Goal: Find specific page/section: Find specific page/section

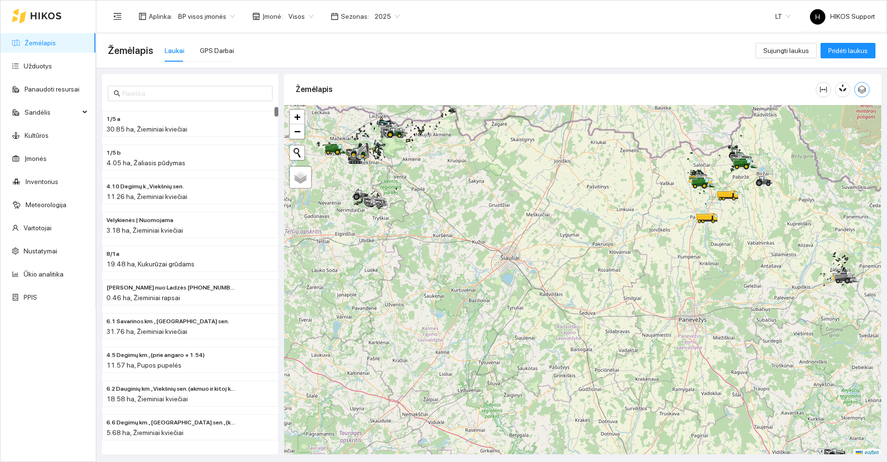
click at [864, 87] on icon "button" at bounding box center [862, 89] width 9 height 9
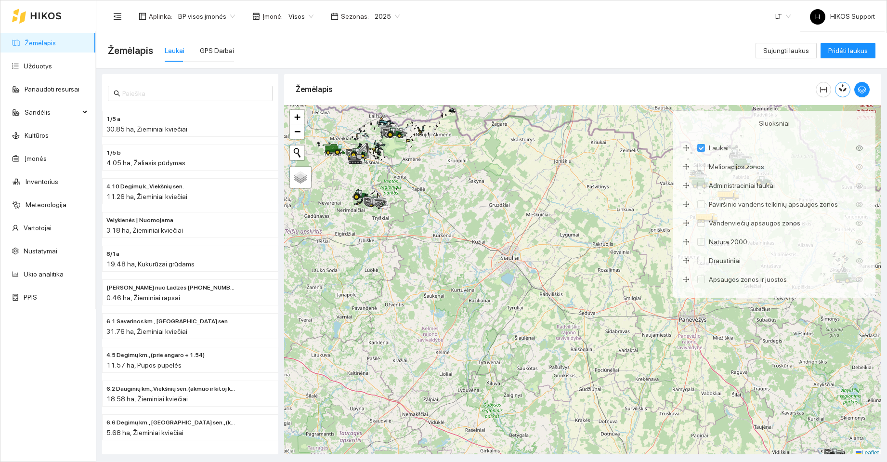
click at [843, 85] on icon "button" at bounding box center [844, 88] width 5 height 8
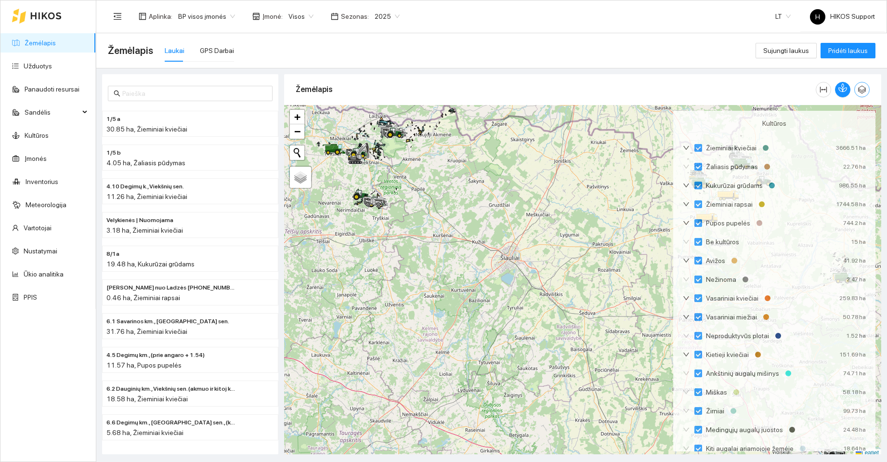
click at [866, 89] on icon "button" at bounding box center [862, 90] width 8 height 8
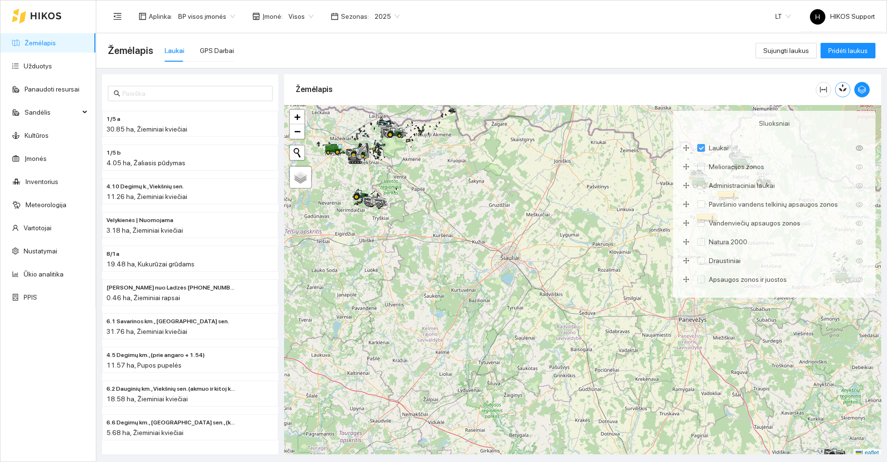
click at [842, 89] on icon "button" at bounding box center [841, 90] width 4 height 4
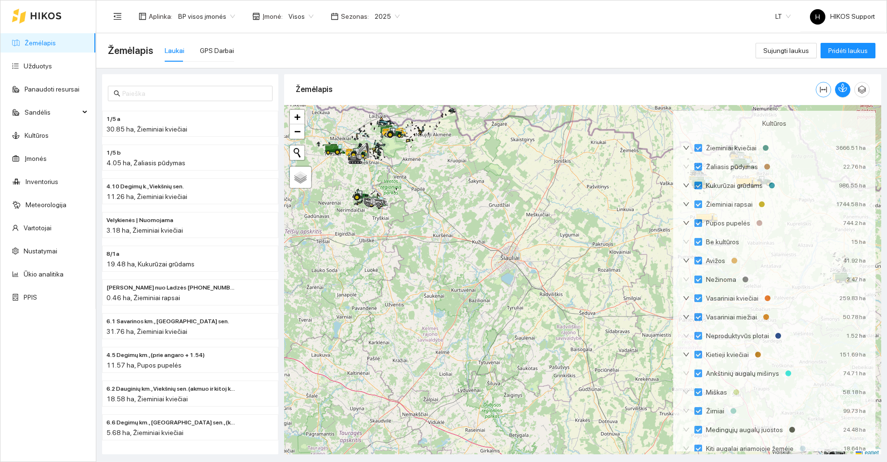
click at [823, 89] on icon "column-width" at bounding box center [824, 90] width 8 height 8
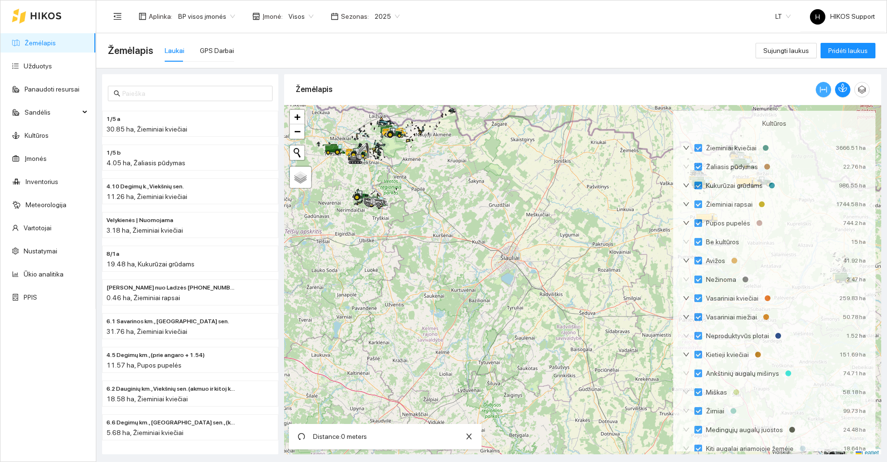
click at [826, 92] on icon "column-width" at bounding box center [824, 90] width 8 height 8
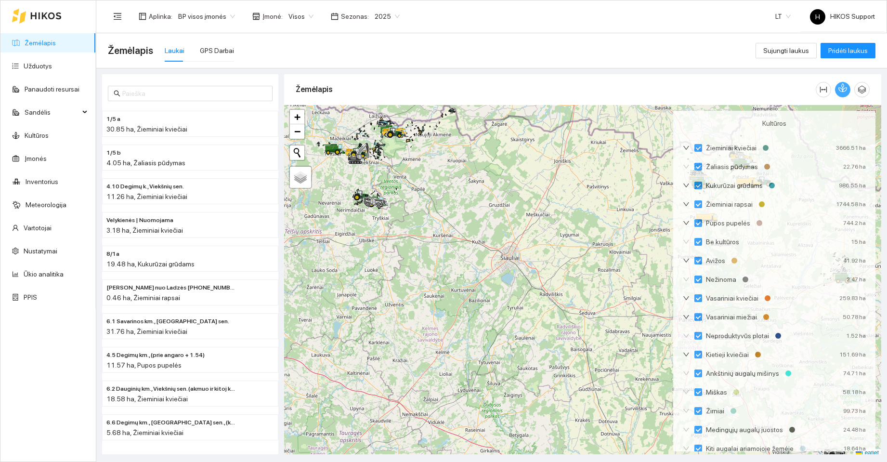
click at [846, 93] on button "button" at bounding box center [842, 89] width 15 height 15
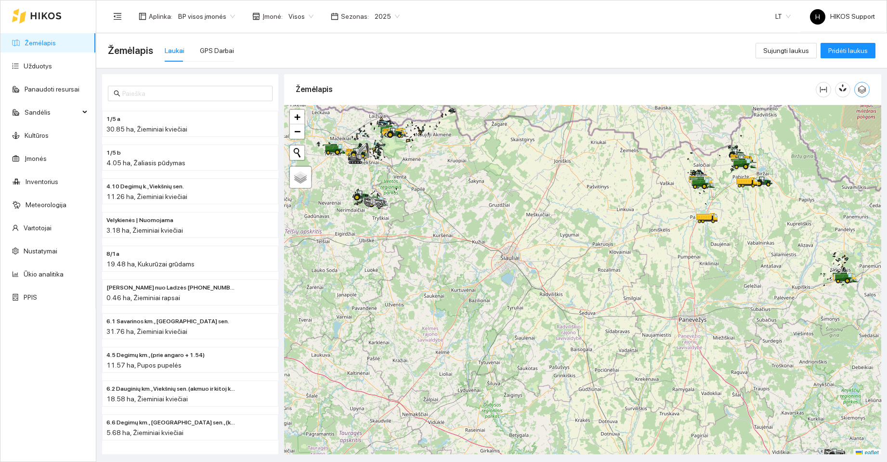
click at [862, 91] on icon "button" at bounding box center [862, 90] width 8 height 8
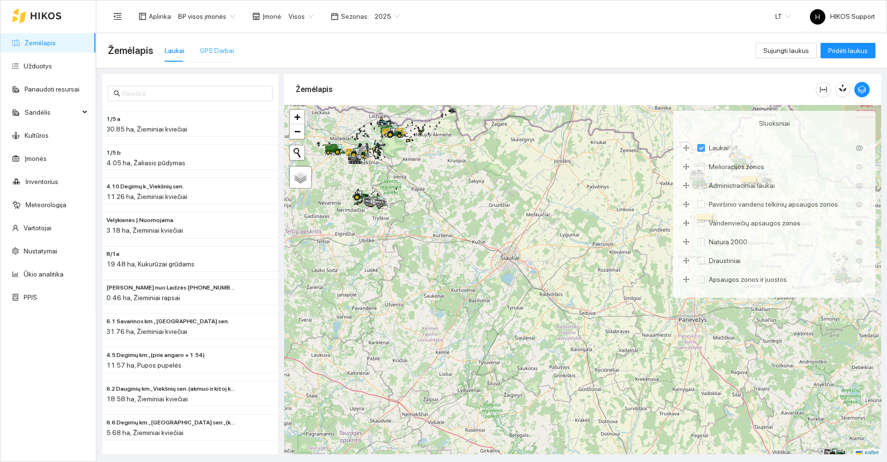
click at [219, 56] on div "GPS Darbai" at bounding box center [217, 51] width 34 height 22
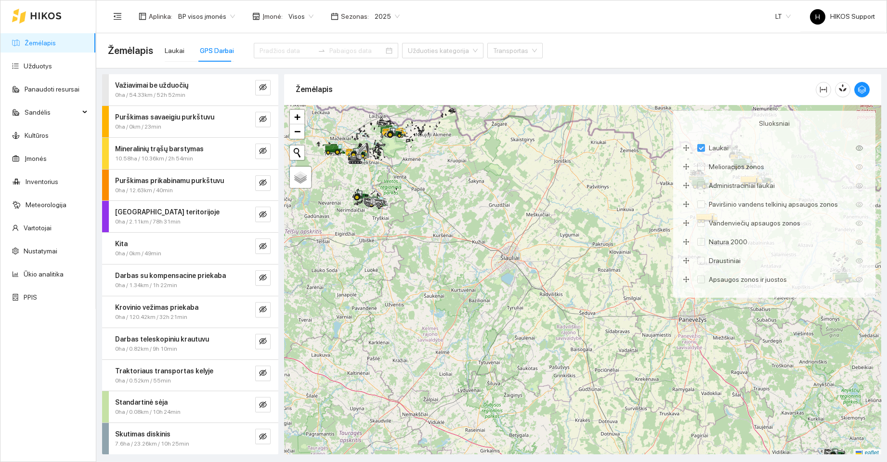
click at [172, 157] on span "10.58ha / 10.36km / 2h 54min" at bounding box center [154, 158] width 78 height 9
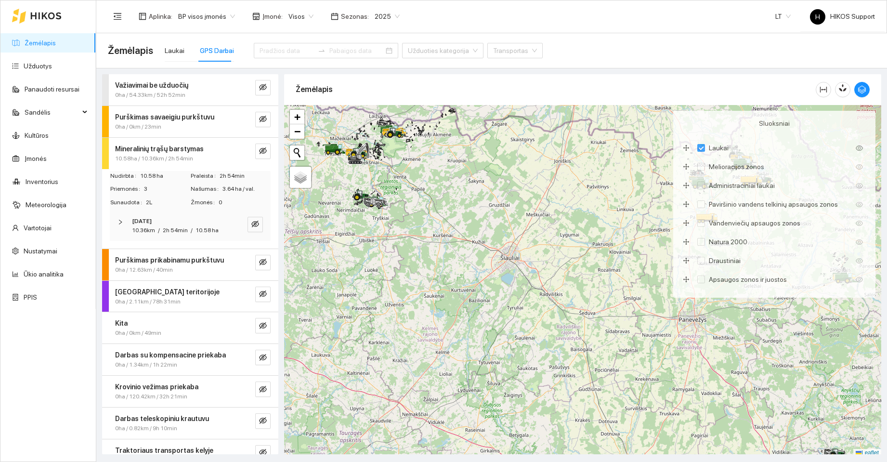
click at [155, 264] on strong "Purškimas prikabinamu purkštuvu" at bounding box center [169, 260] width 109 height 8
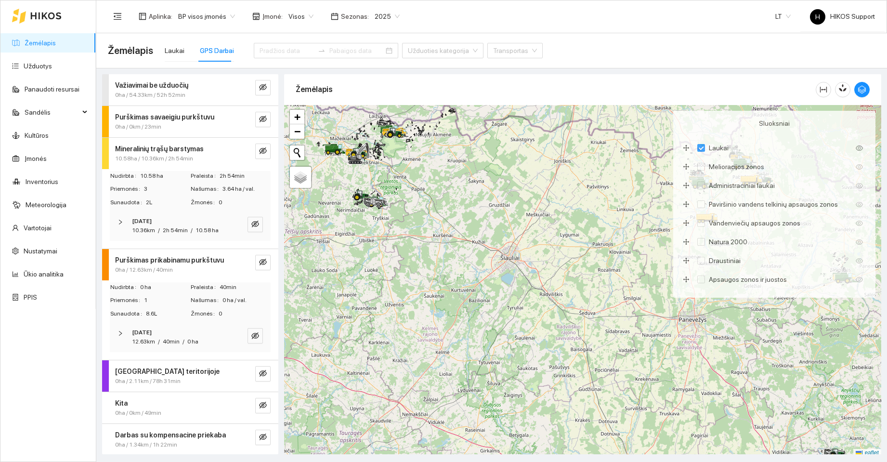
click at [139, 336] on strong "2025-08-14" at bounding box center [142, 332] width 20 height 7
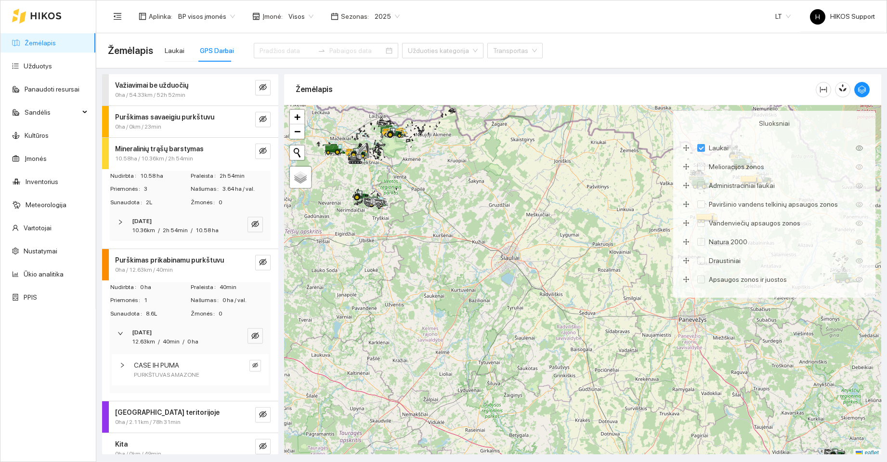
click at [154, 370] on span "CASE IH PUMA" at bounding box center [156, 365] width 45 height 11
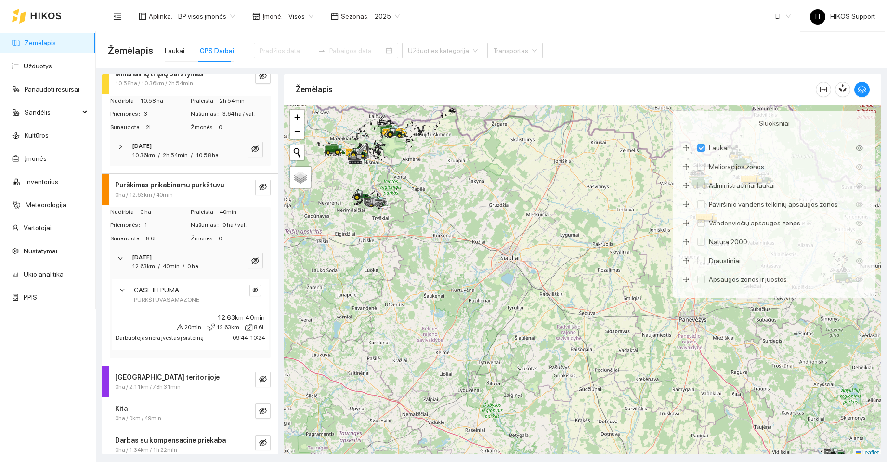
scroll to position [96, 0]
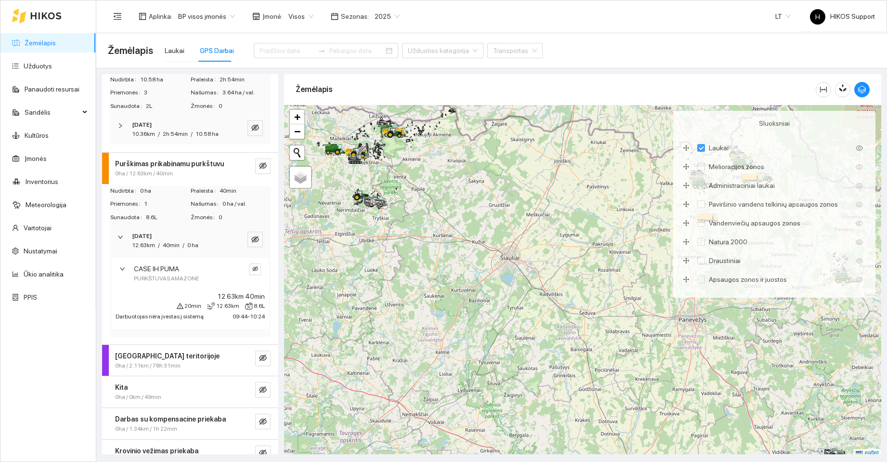
click at [155, 168] on strong "Purškimas prikabinamu purkštuvu" at bounding box center [169, 164] width 109 height 8
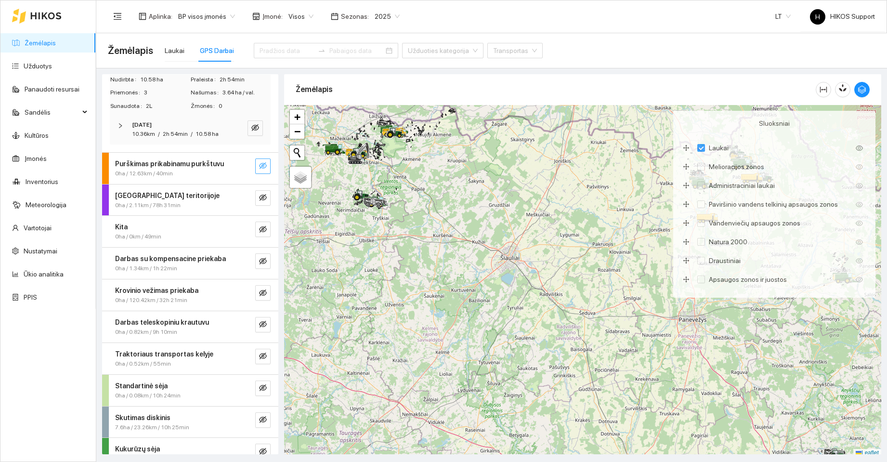
click at [259, 169] on icon "eye-invisible" at bounding box center [263, 165] width 8 height 7
click at [240, 170] on icon "search" at bounding box center [244, 166] width 8 height 8
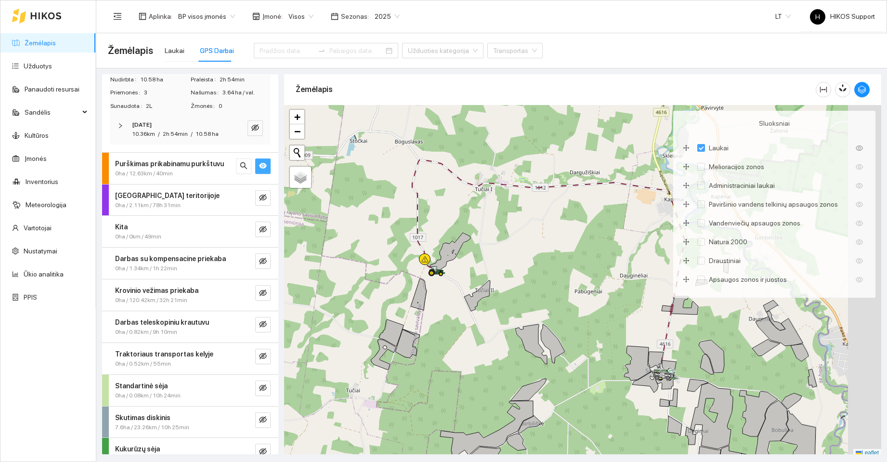
scroll to position [3, 0]
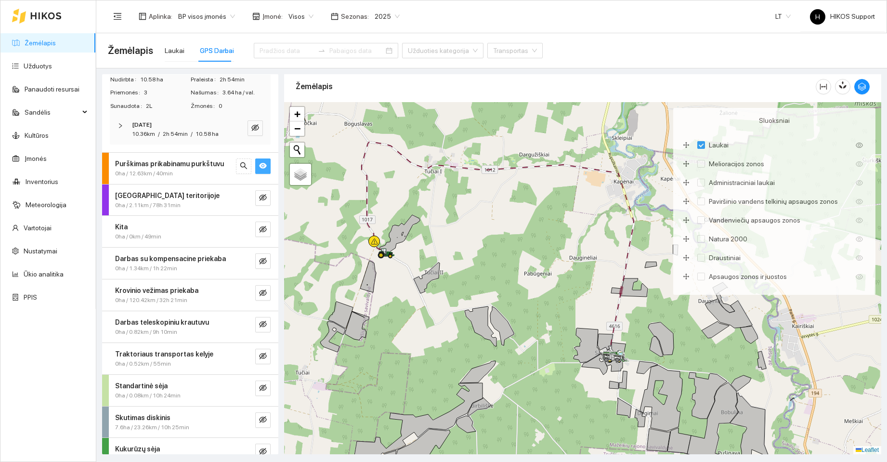
drag, startPoint x: 374, startPoint y: 272, endPoint x: 324, endPoint y: 257, distance: 52.7
click at [324, 257] on div at bounding box center [582, 278] width 597 height 352
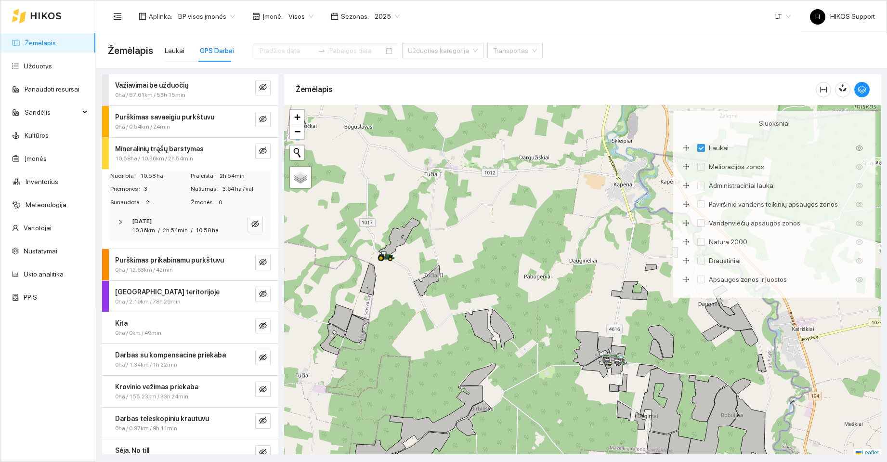
scroll to position [3, 0]
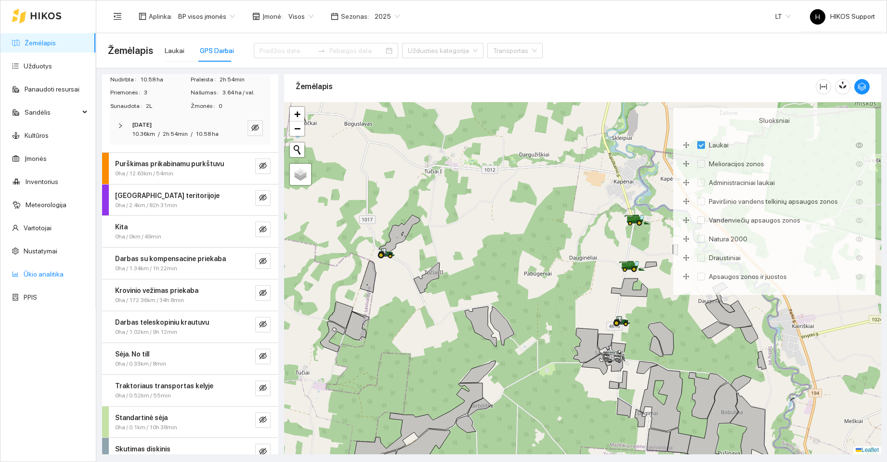
click at [40, 270] on link "Ūkio analitika" at bounding box center [44, 274] width 40 height 8
